Goal: Information Seeking & Learning: Find specific fact

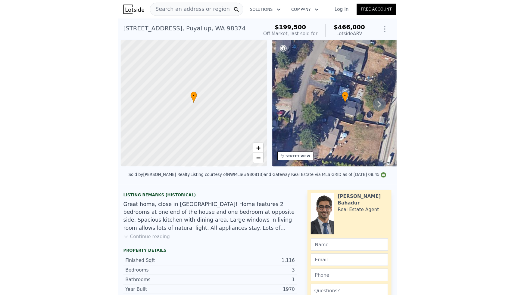
scroll to position [0, 2]
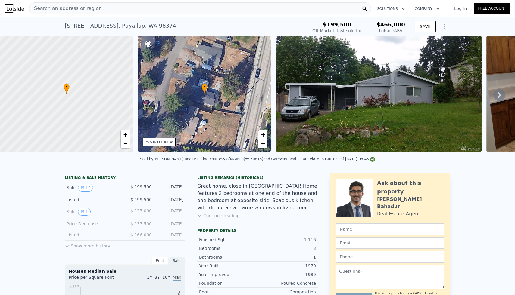
click at [191, 8] on div "Search an address or region" at bounding box center [200, 8] width 342 height 12
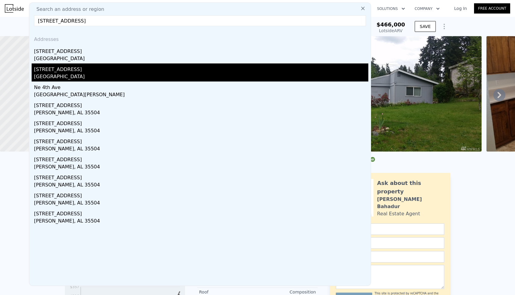
type input "[STREET_ADDRESS]"
click at [61, 65] on div "[STREET_ADDRESS]" at bounding box center [201, 68] width 334 height 10
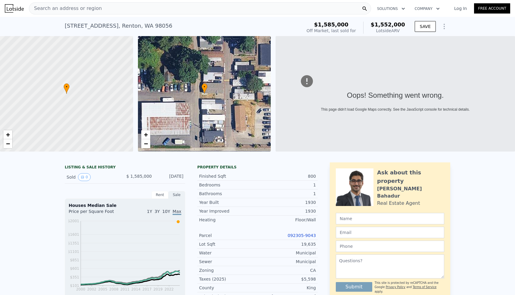
click at [253, 104] on div "Oops! Something went wrong. This page didn't load Google Maps correctly. See th…" at bounding box center [394, 94] width 239 height 116
click at [116, 24] on div "[STREET_ADDRESS]" at bounding box center [118, 26] width 107 height 8
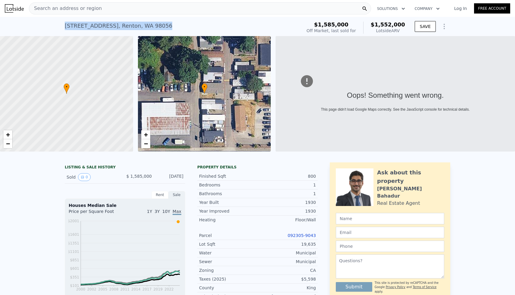
copy div "[STREET_ADDRESS] Sold [DATE] for $1.585m (~ARV $1.552m )"
click at [135, 12] on div "Search an address or region" at bounding box center [200, 8] width 342 height 12
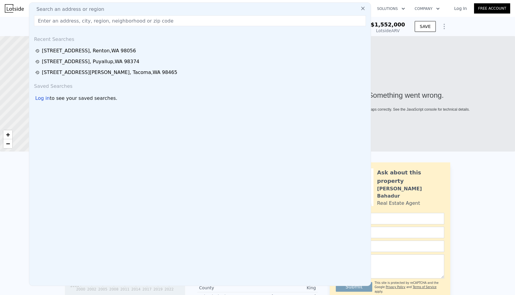
click at [253, 11] on icon at bounding box center [363, 8] width 6 height 6
